Goal: Task Accomplishment & Management: Manage account settings

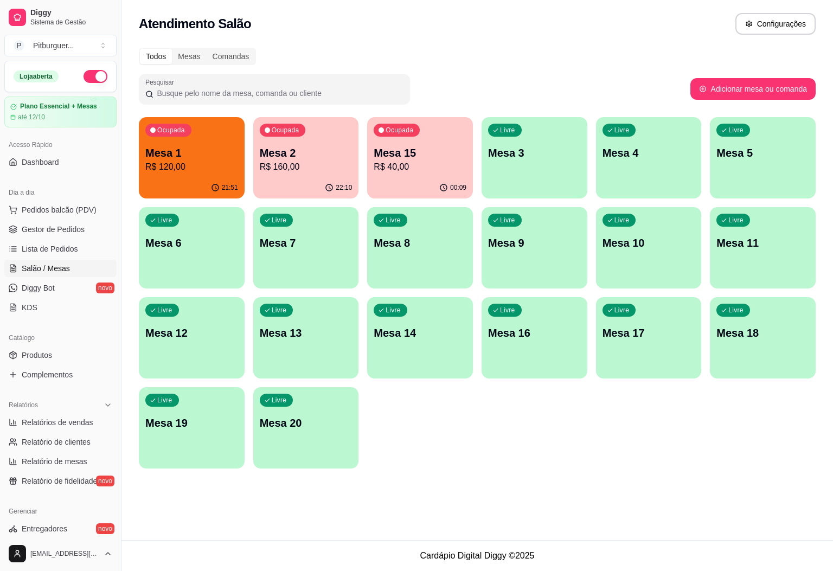
click at [284, 164] on p "R$ 160,00" at bounding box center [306, 166] width 93 height 13
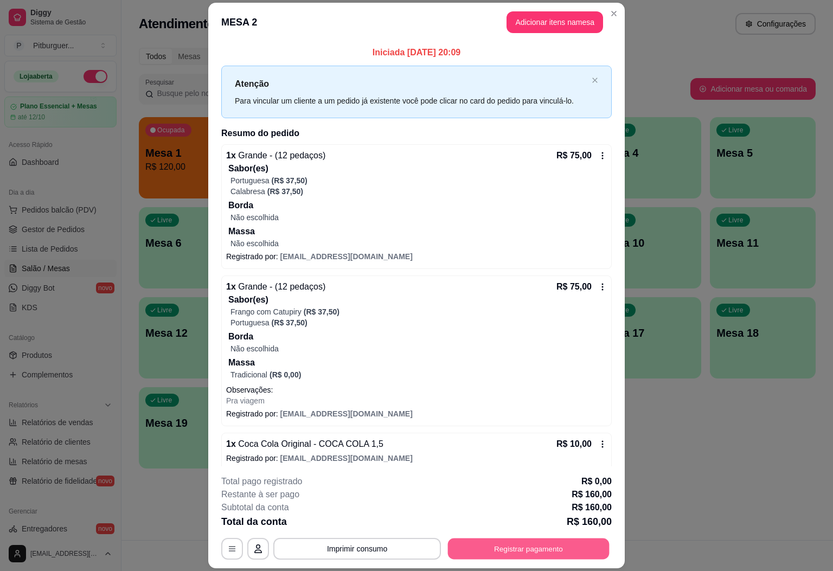
click at [553, 556] on button "Registrar pagamento" at bounding box center [529, 548] width 162 height 21
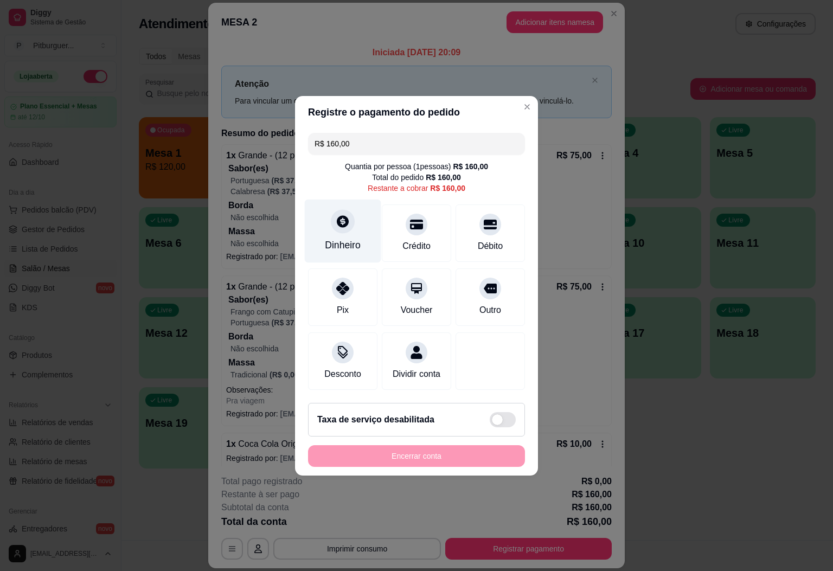
click at [349, 210] on div at bounding box center [343, 221] width 24 height 24
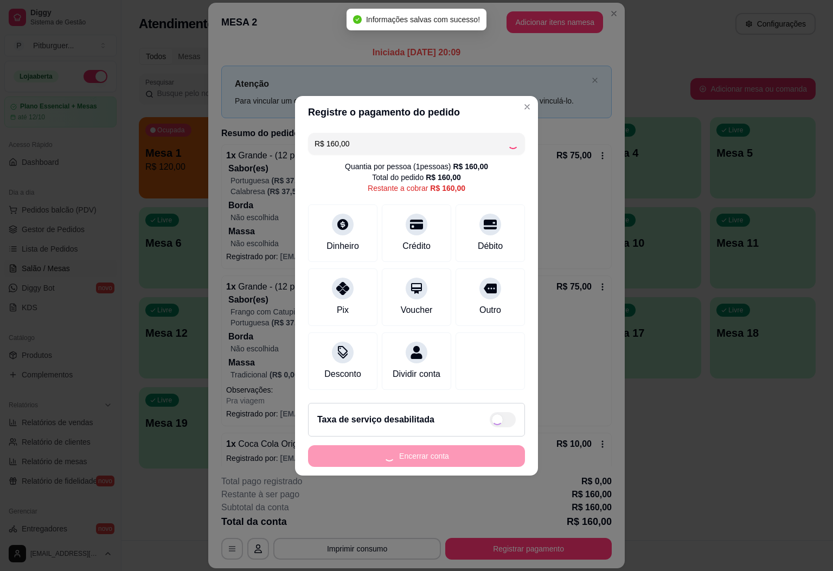
type input "R$ 0,00"
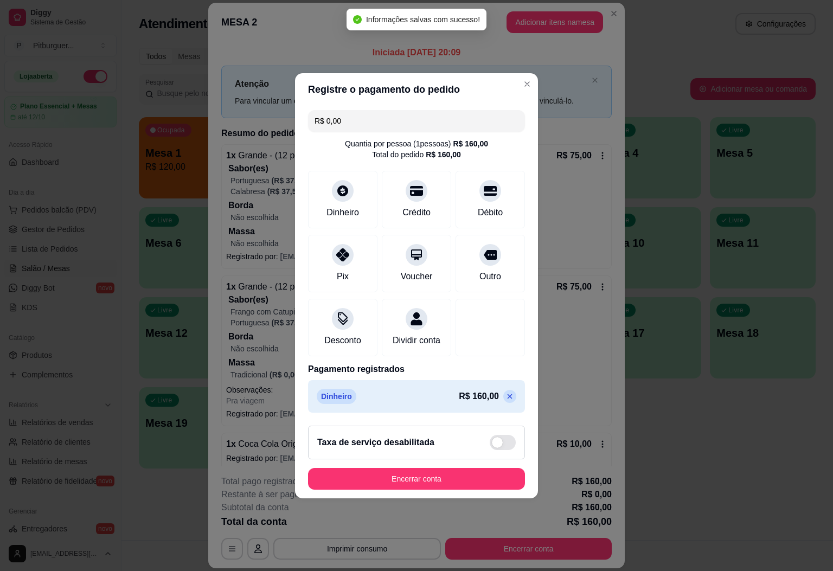
click at [426, 467] on footer "Taxa de serviço desabilitada Encerrar conta" at bounding box center [416, 457] width 243 height 81
click at [428, 484] on button "Encerrar conta" at bounding box center [416, 478] width 210 height 21
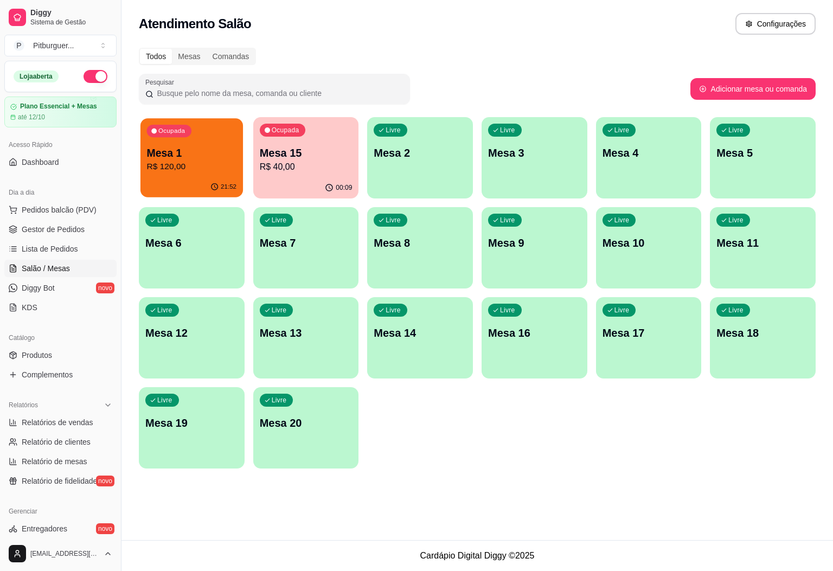
click at [177, 140] on div "Ocupada Mesa 1 R$ 120,00" at bounding box center [191, 147] width 102 height 59
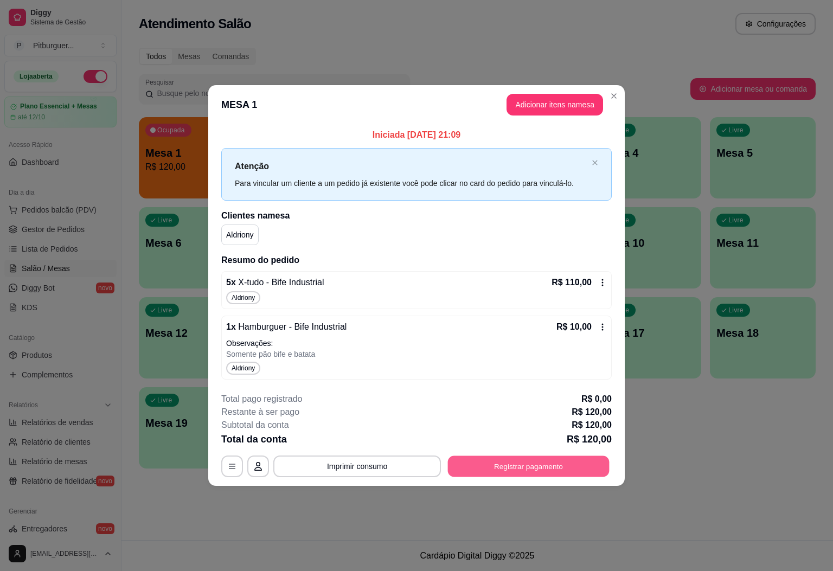
click at [526, 472] on button "Registrar pagamento" at bounding box center [529, 466] width 162 height 21
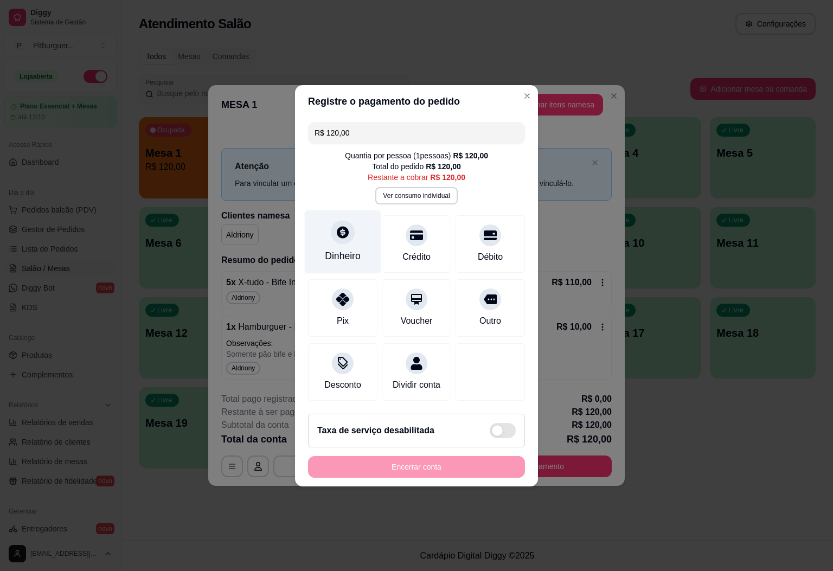
click at [340, 231] on icon at bounding box center [343, 232] width 12 height 12
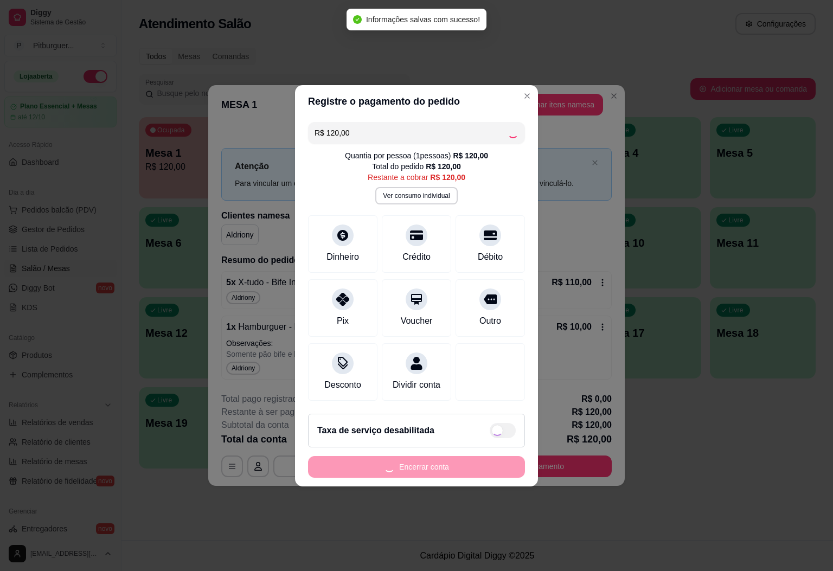
type input "R$ 0,00"
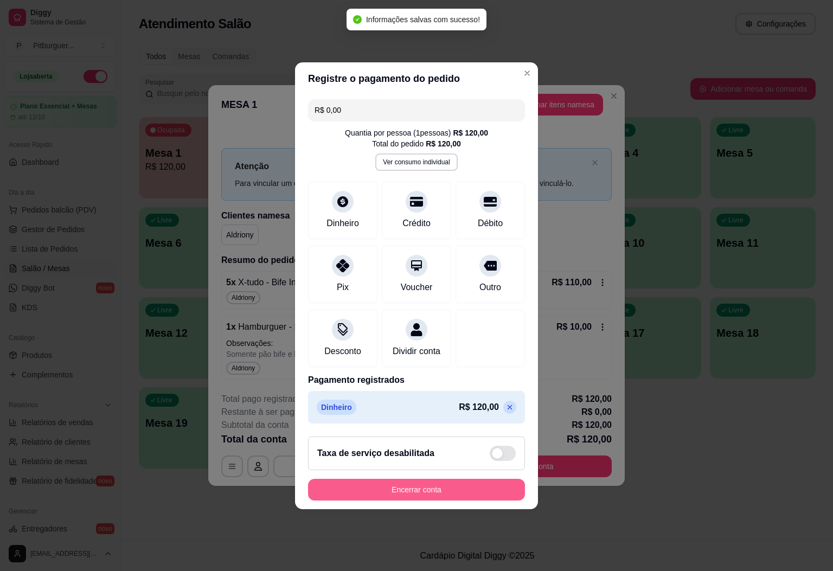
click at [428, 493] on button "Encerrar conta" at bounding box center [416, 490] width 217 height 22
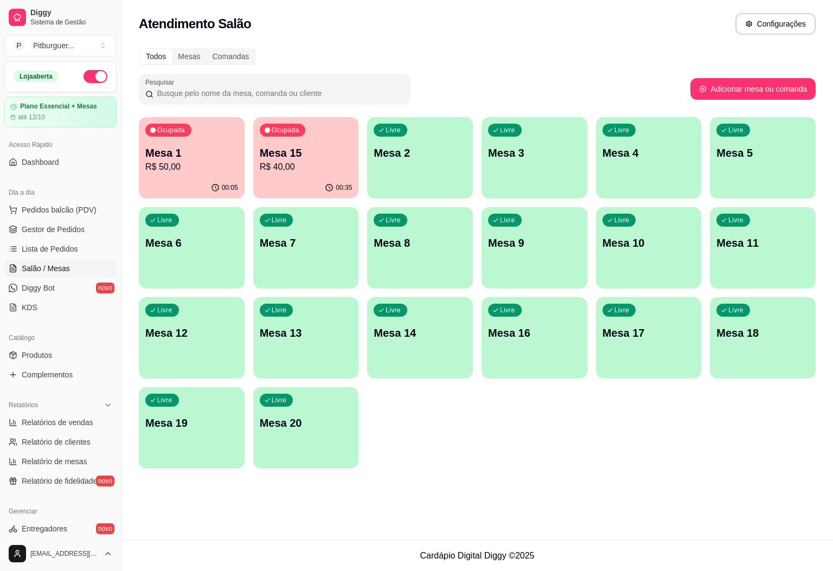
click at [204, 144] on div "Ocupada Mesa 1 R$ 50,00" at bounding box center [192, 147] width 106 height 60
click at [210, 163] on p "R$ 50,00" at bounding box center [191, 166] width 93 height 13
click at [298, 162] on p "R$ 40,00" at bounding box center [306, 166] width 93 height 13
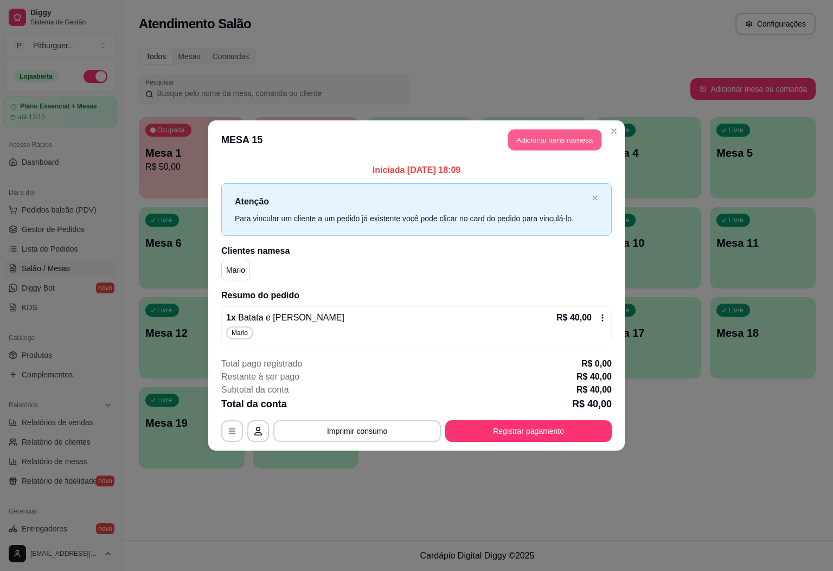
click at [564, 140] on button "Adicionar itens na mesa" at bounding box center [554, 140] width 93 height 21
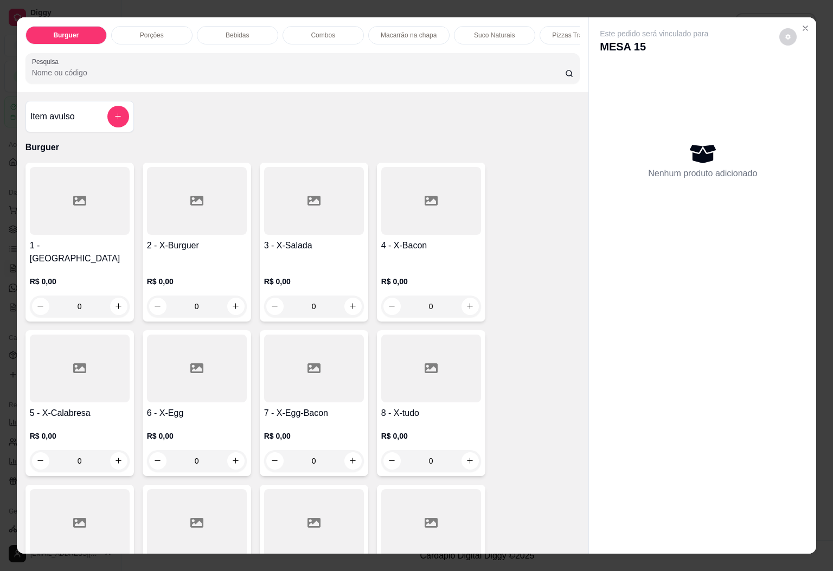
click at [230, 33] on p "Bebidas" at bounding box center [237, 35] width 23 height 9
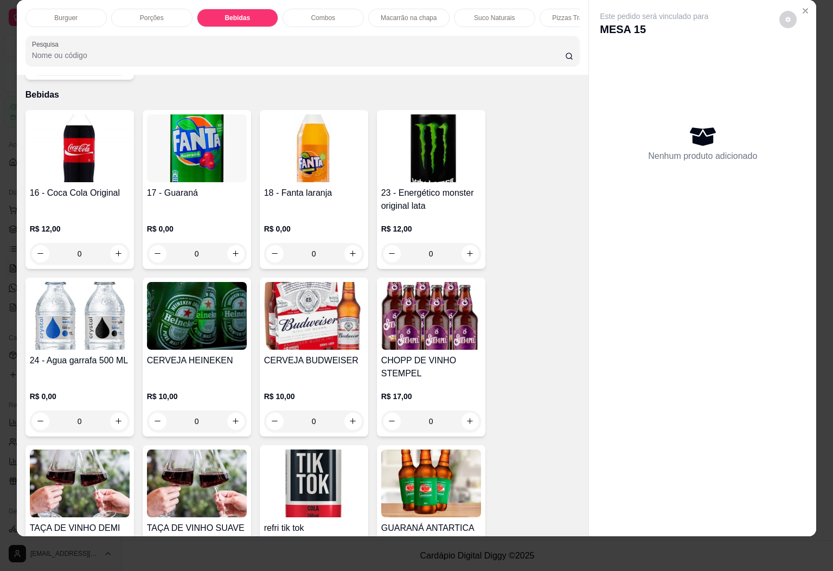
click at [87, 186] on h4 "16 - Coca Cola Original" at bounding box center [80, 192] width 100 height 13
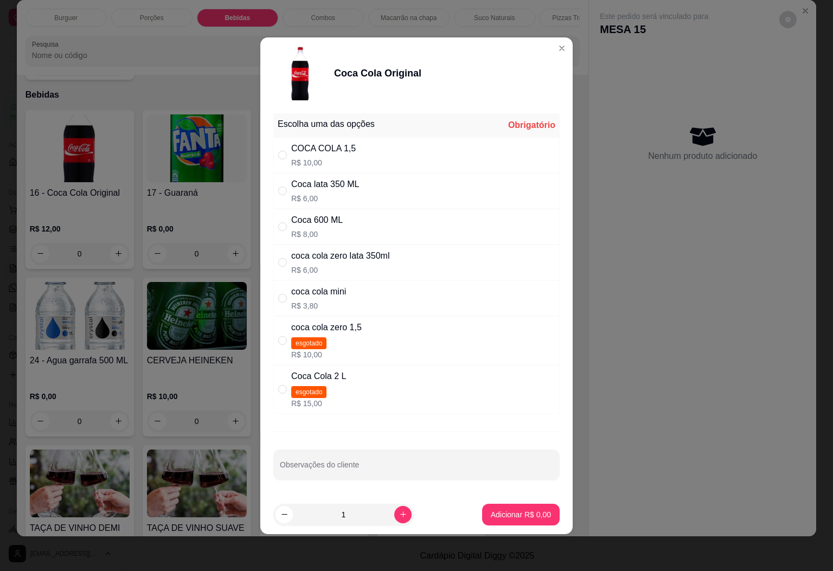
click at [372, 159] on div "COCA COLA 1,5 R$ 10,00" at bounding box center [416, 155] width 286 height 36
radio input "true"
click at [524, 511] on p "Adicionar R$ 10,00" at bounding box center [518, 514] width 65 height 11
type input "1"
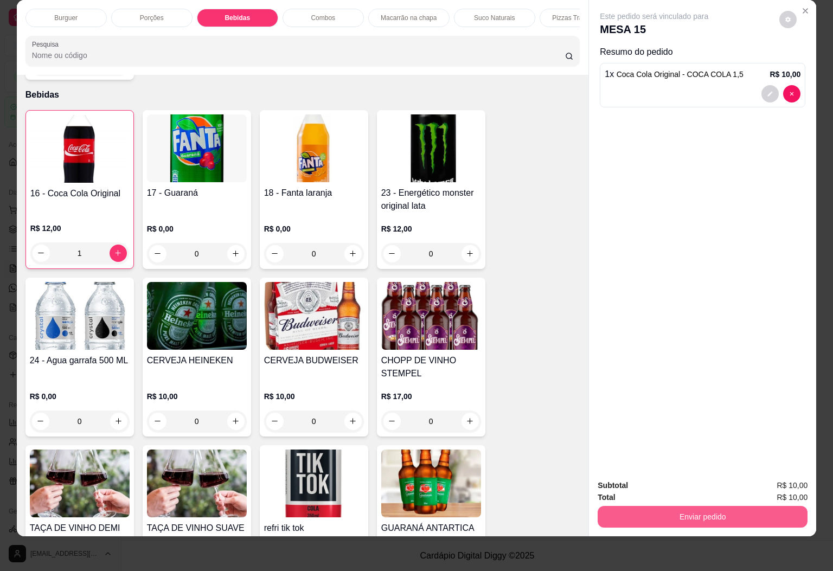
click at [689, 506] on button "Enviar pedido" at bounding box center [702, 517] width 210 height 22
click at [778, 475] on button "Sim, quero registrar" at bounding box center [767, 478] width 81 height 21
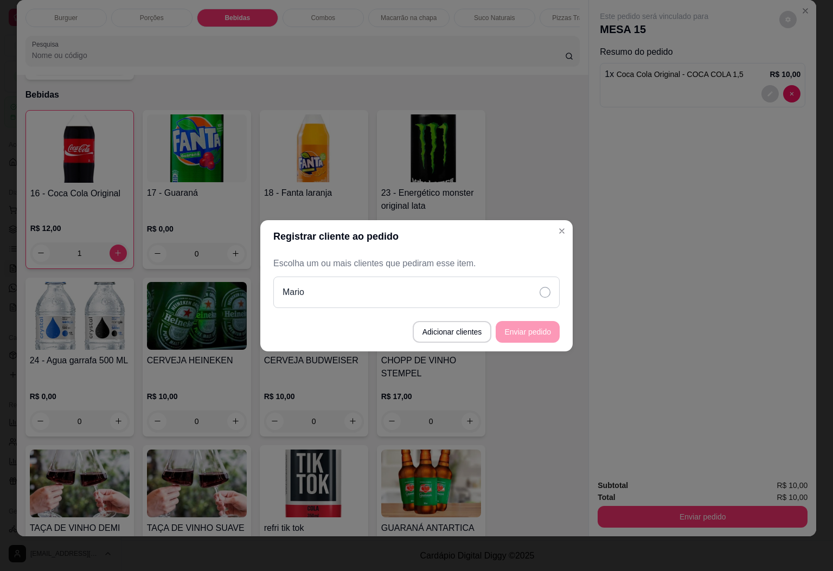
click at [543, 296] on icon at bounding box center [544, 292] width 11 height 11
click at [535, 329] on button "Enviar pedido" at bounding box center [528, 331] width 62 height 21
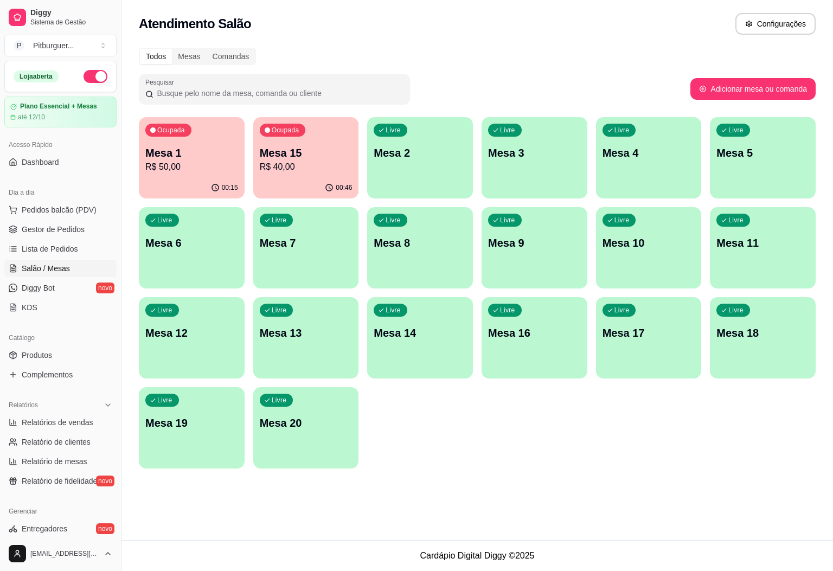
click at [273, 140] on div "Ocupada Mesa 15 R$ 40,00" at bounding box center [306, 147] width 106 height 60
click at [196, 166] on p "R$ 50,00" at bounding box center [192, 166] width 90 height 12
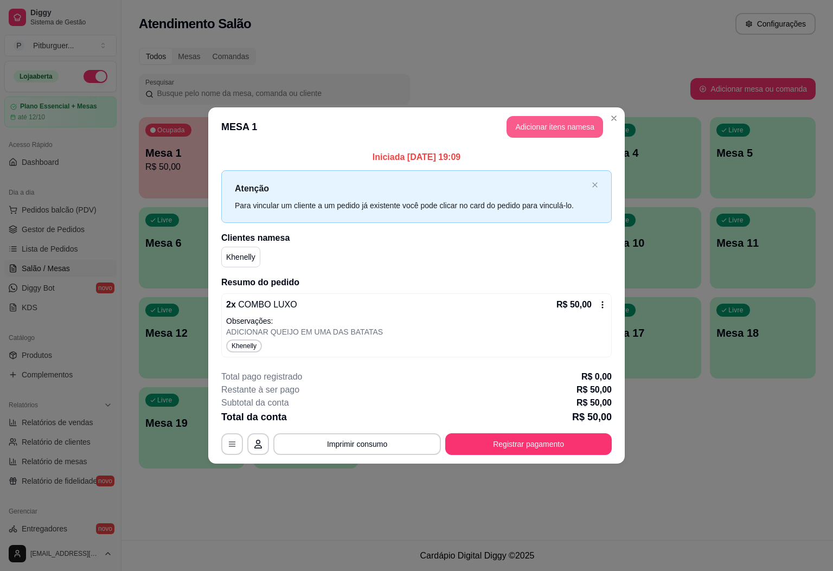
click at [552, 127] on button "Adicionar itens na mesa" at bounding box center [554, 127] width 97 height 22
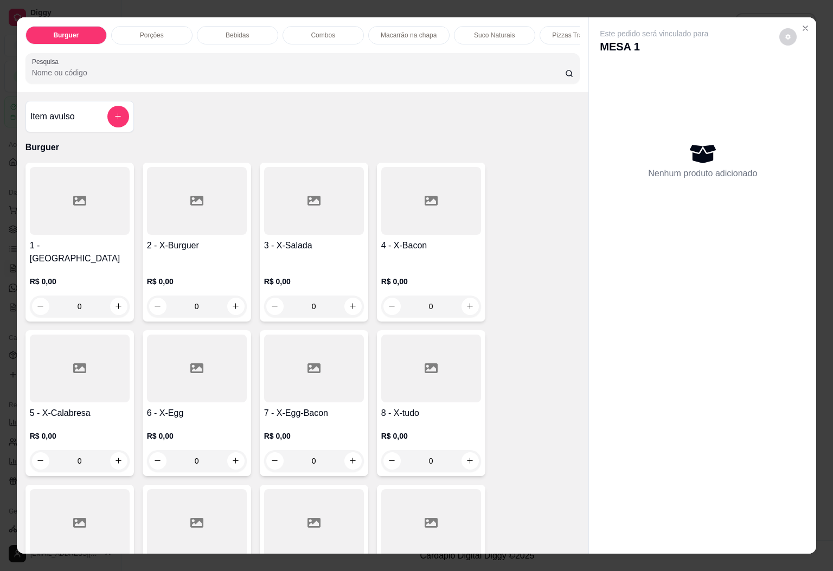
click at [246, 26] on div "Bebidas" at bounding box center [237, 35] width 81 height 18
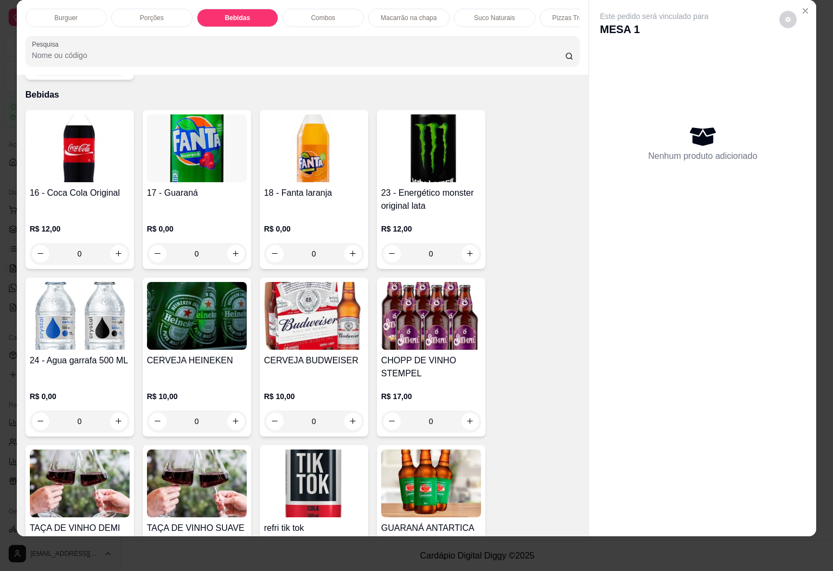
click at [394, 475] on img at bounding box center [431, 483] width 100 height 68
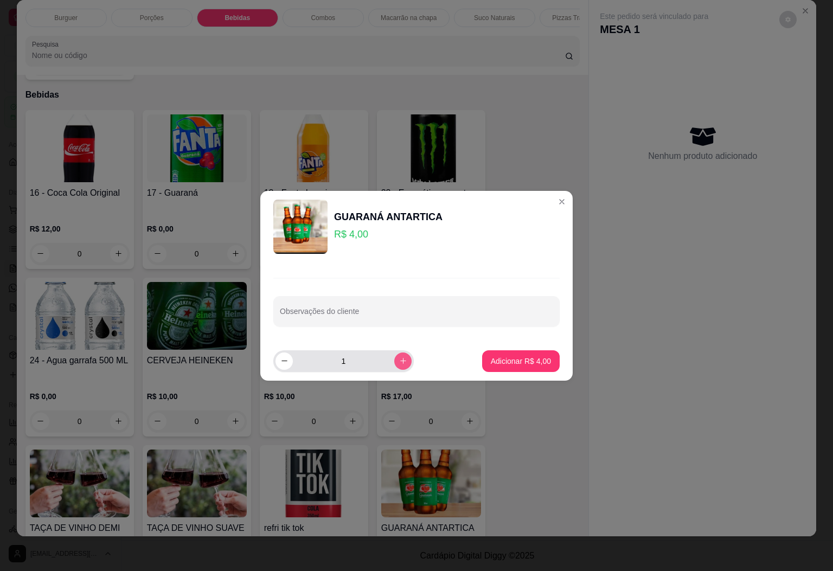
click at [399, 357] on icon "increase-product-quantity" at bounding box center [403, 361] width 8 height 8
type input "2"
click at [512, 353] on button "Adicionar R$ 8,00" at bounding box center [520, 360] width 75 height 21
type input "2"
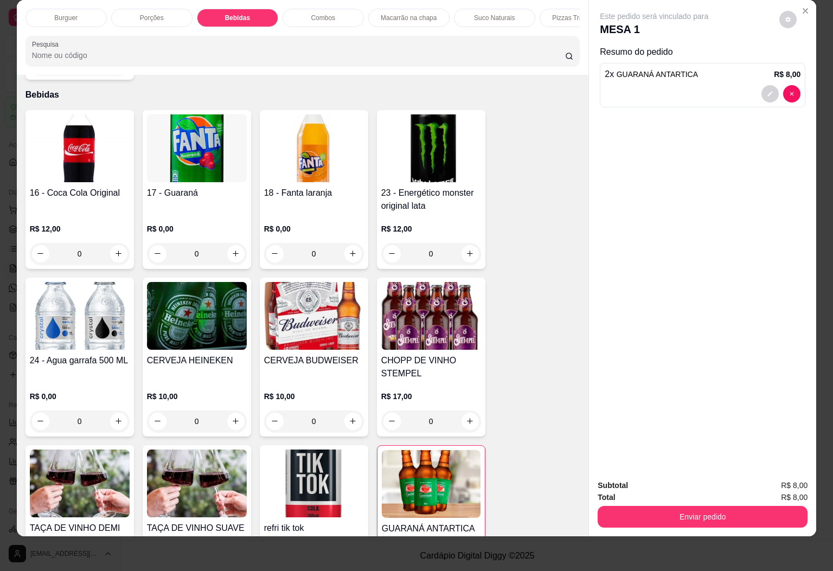
click at [77, 165] on img at bounding box center [80, 148] width 100 height 68
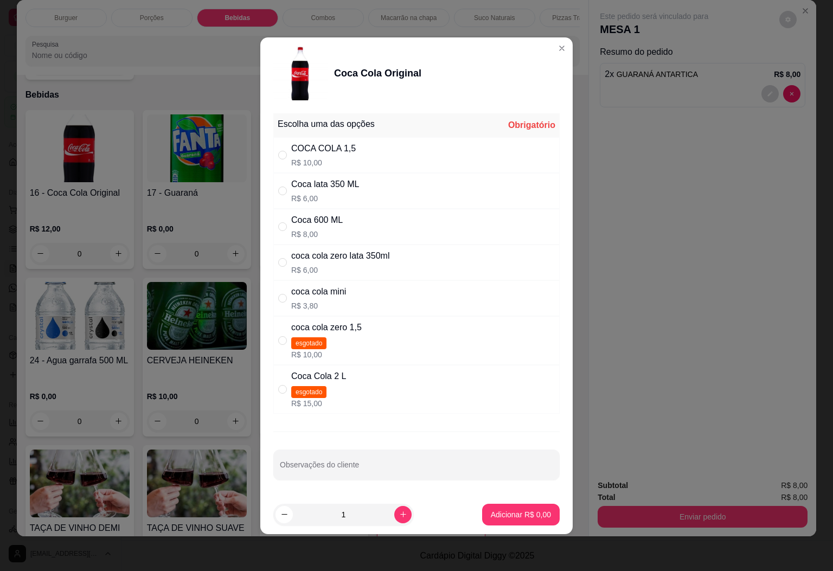
click at [319, 226] on div "Coca 600 ML R$ 8,00" at bounding box center [317, 227] width 52 height 26
radio input "true"
click at [310, 190] on div "Coca lata 350 ML R$ 6,00" at bounding box center [325, 191] width 68 height 26
radio input "true"
radio input "false"
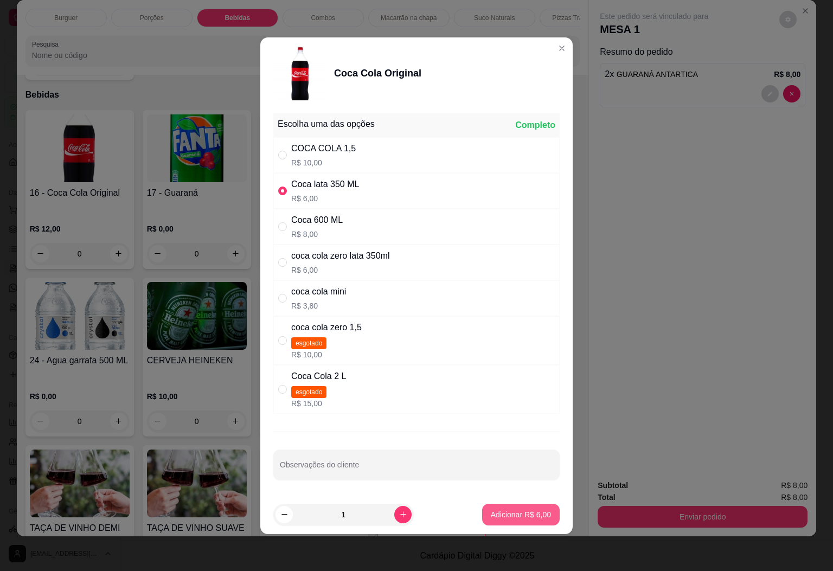
click at [494, 520] on p "Adicionar R$ 6,00" at bounding box center [521, 514] width 60 height 11
type input "1"
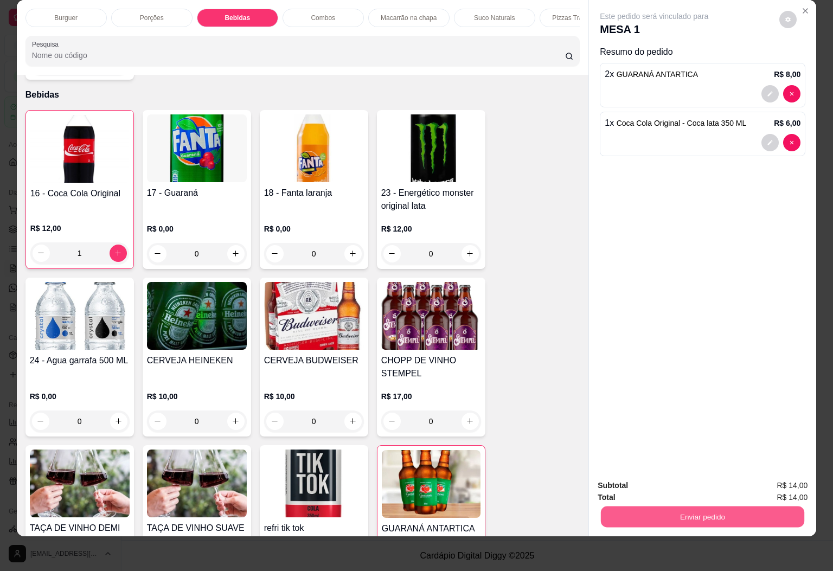
click at [680, 506] on button "Enviar pedido" at bounding box center [702, 516] width 203 height 21
click at [750, 480] on button "Sim, quero registrar" at bounding box center [767, 477] width 81 height 21
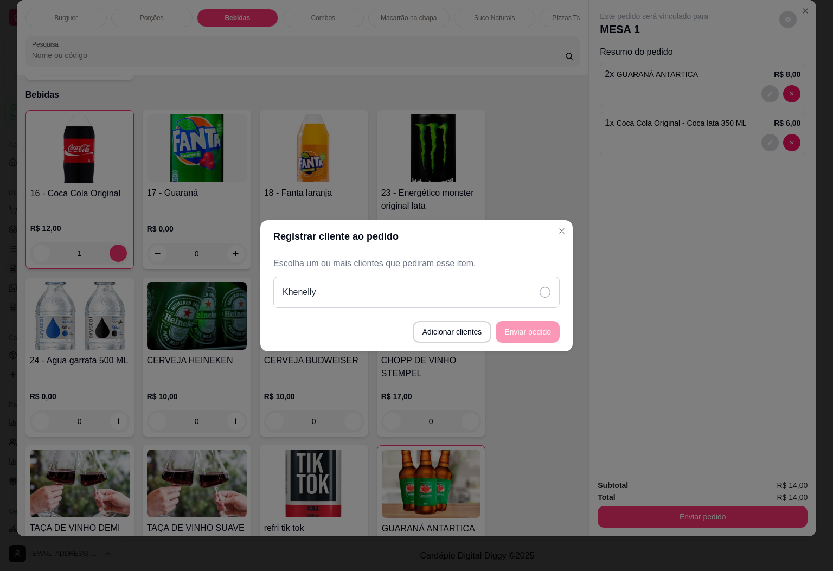
click at [507, 276] on div "Khenelly" at bounding box center [416, 291] width 286 height 31
click at [531, 332] on button "Enviar pedido" at bounding box center [528, 332] width 64 height 22
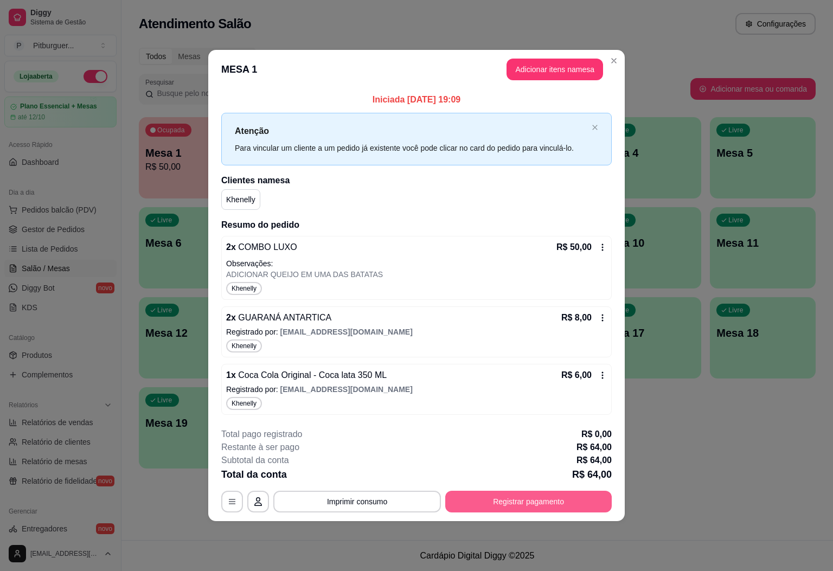
click at [523, 511] on button "Registrar pagamento" at bounding box center [528, 502] width 166 height 22
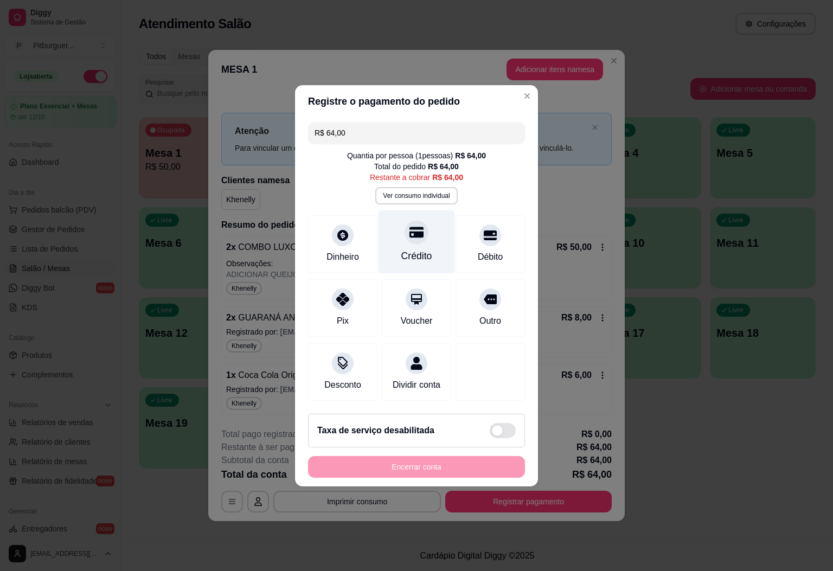
drag, startPoint x: 394, startPoint y: 233, endPoint x: 409, endPoint y: 245, distance: 19.3
click at [395, 233] on div "Crédito" at bounding box center [416, 241] width 76 height 63
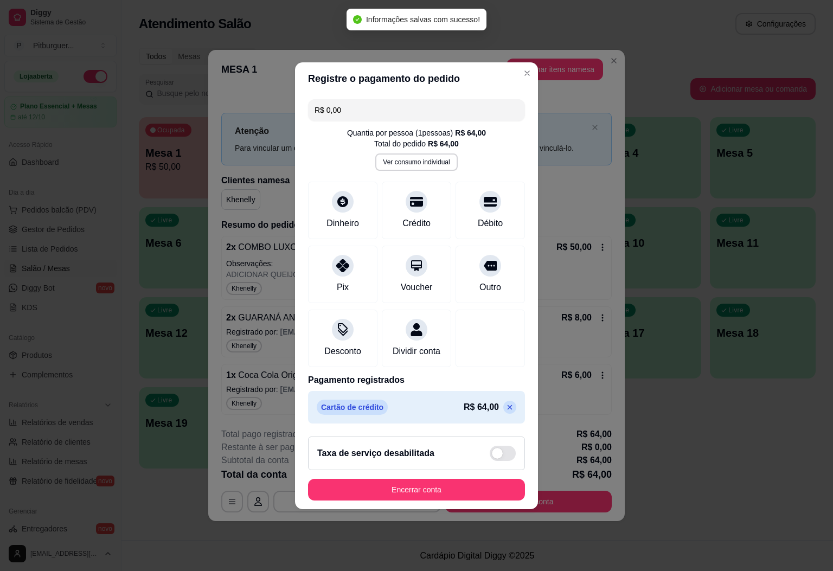
click at [507, 409] on icon at bounding box center [509, 406] width 5 height 5
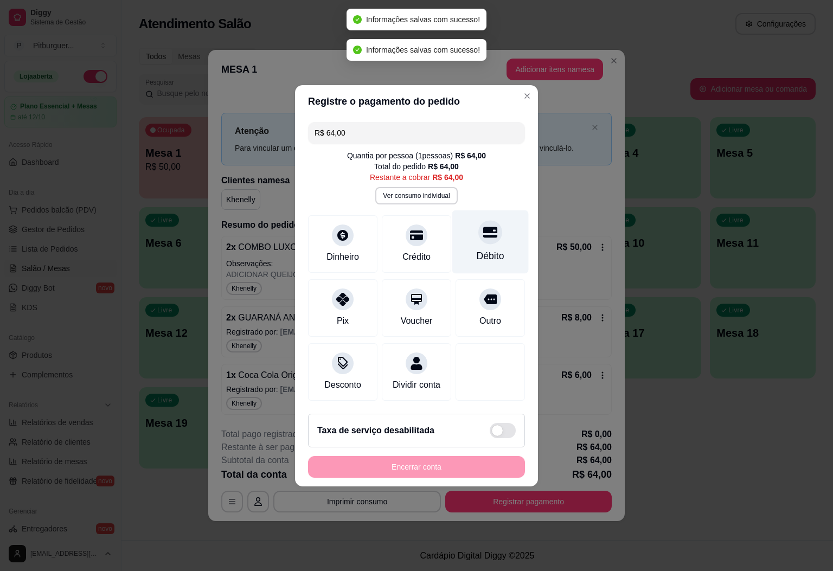
click at [466, 218] on div "Débito" at bounding box center [490, 241] width 76 height 63
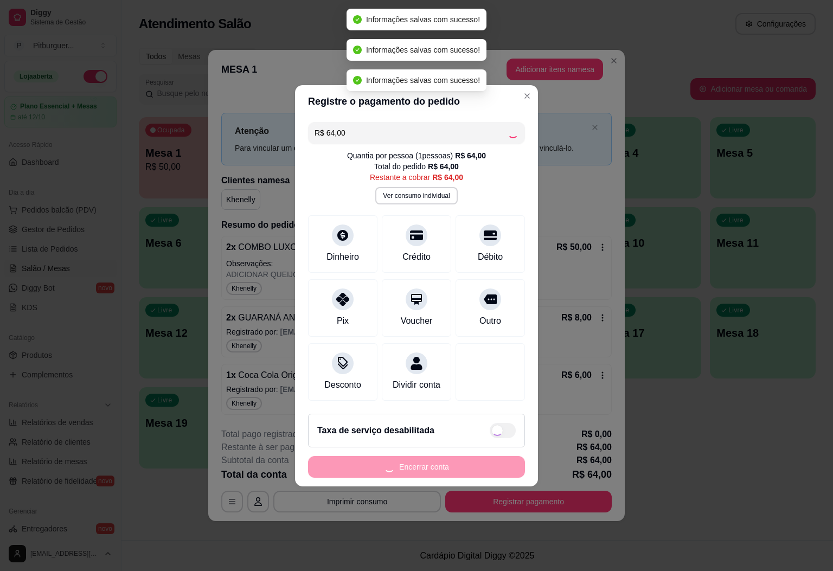
type input "R$ 0,00"
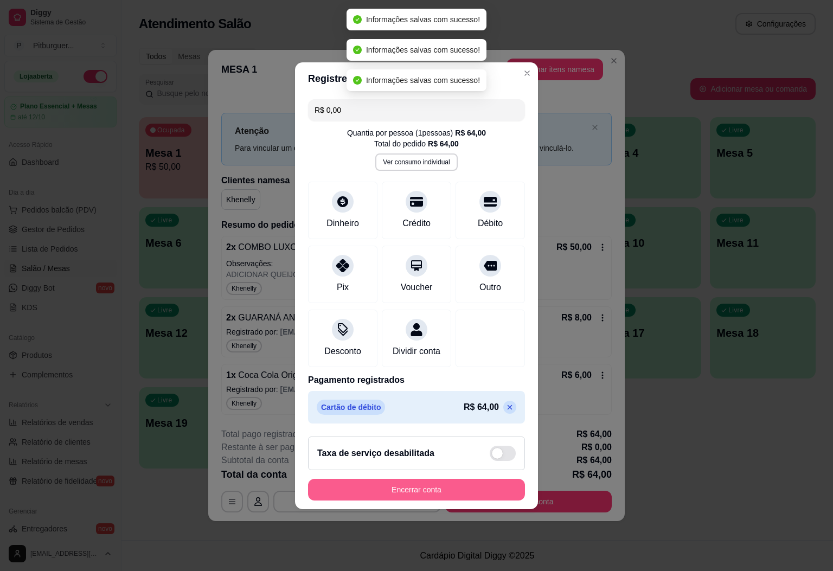
click at [425, 488] on button "Encerrar conta" at bounding box center [416, 490] width 217 height 22
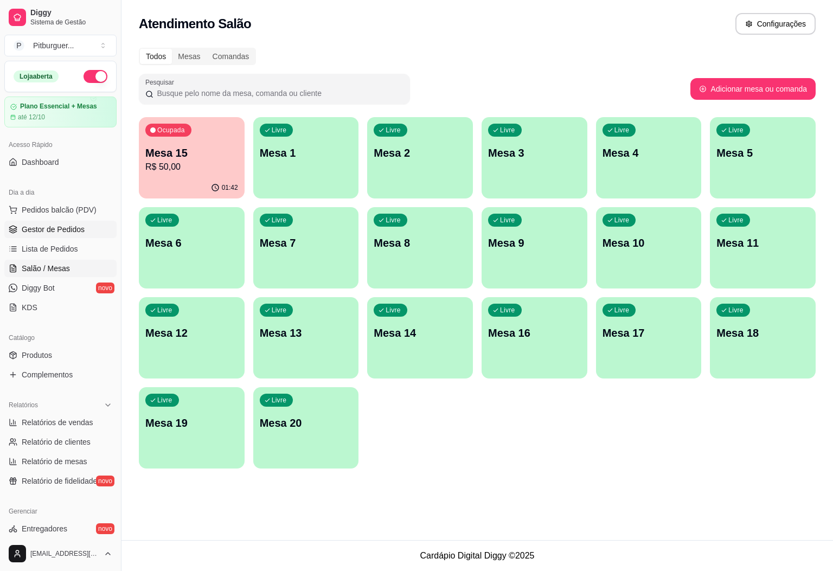
click at [83, 229] on link "Gestor de Pedidos" at bounding box center [60, 229] width 112 height 17
